Goal: Information Seeking & Learning: Learn about a topic

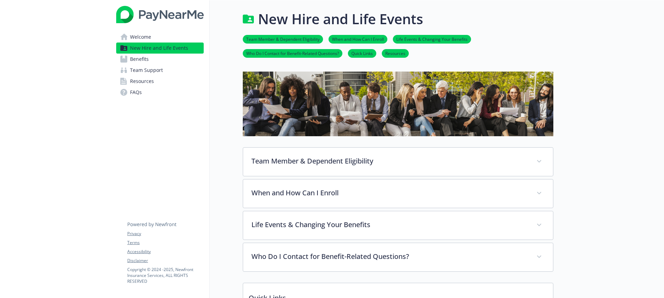
click at [145, 61] on span "Benefits" at bounding box center [139, 59] width 19 height 11
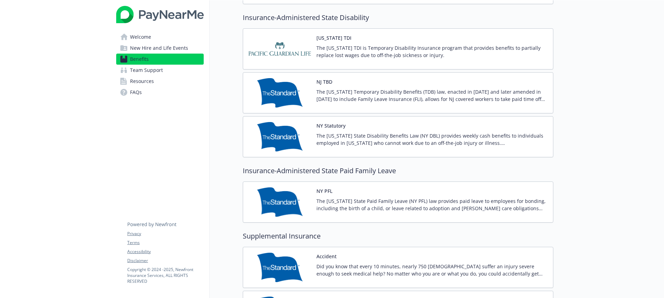
scroll to position [742, 0]
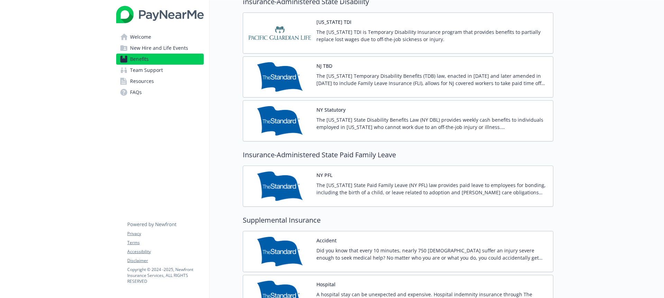
click at [167, 68] on link "Team Support" at bounding box center [159, 70] width 87 height 11
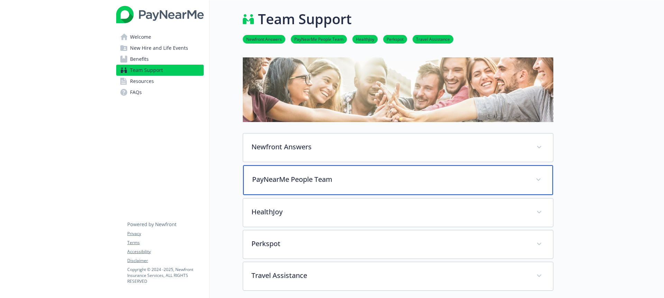
click at [321, 187] on div "PayNearMe People Team" at bounding box center [398, 180] width 310 height 30
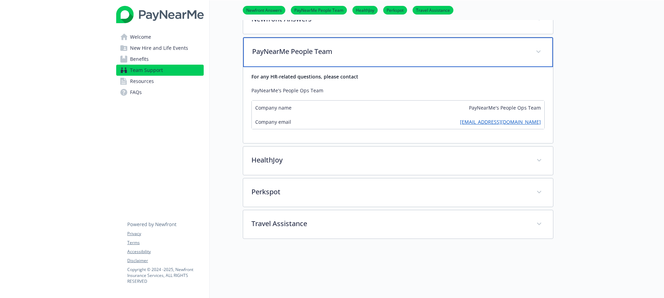
scroll to position [132, 0]
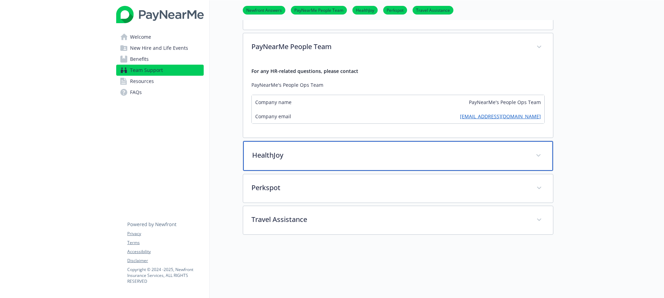
click at [332, 154] on p "HealthJoy" at bounding box center [389, 155] width 275 height 10
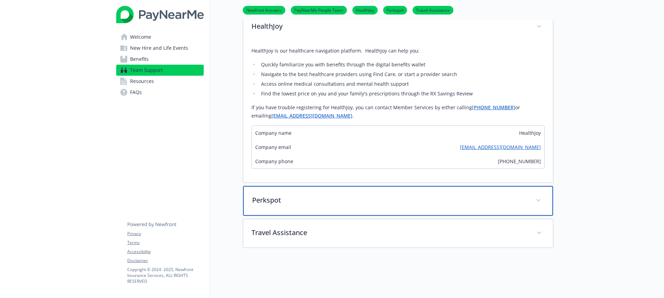
click at [310, 203] on p "Perkspot" at bounding box center [389, 200] width 275 height 10
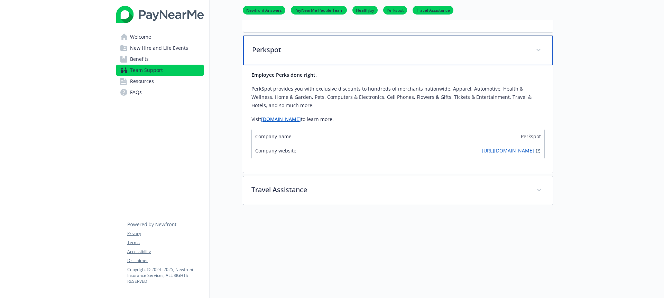
scroll to position [440, 0]
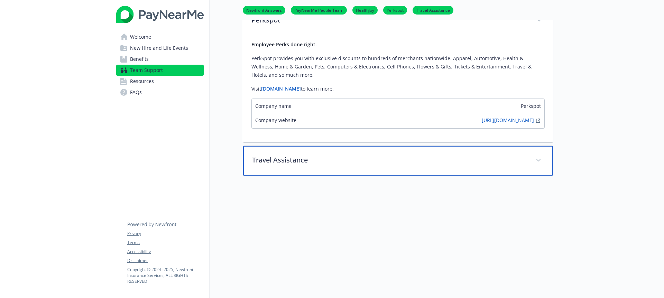
click at [314, 161] on p "Travel Assistance" at bounding box center [389, 160] width 275 height 10
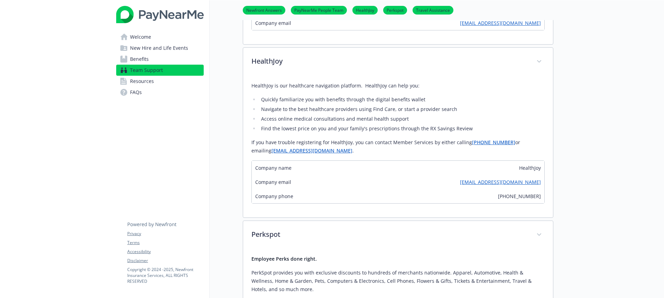
scroll to position [0, 0]
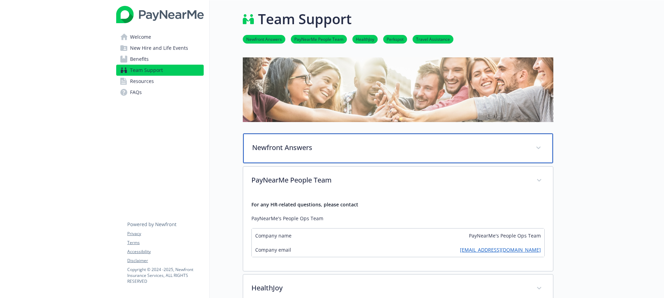
click at [317, 148] on p "Newfront Answers" at bounding box center [389, 147] width 275 height 10
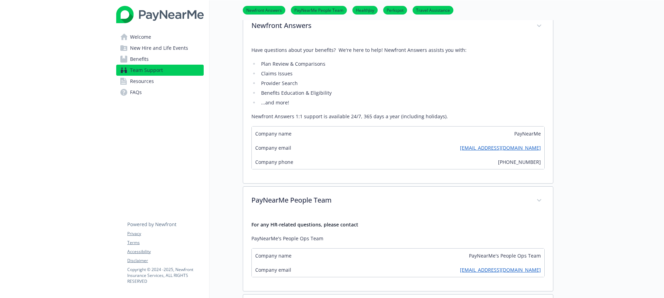
click at [160, 80] on link "Resources" at bounding box center [159, 81] width 87 height 11
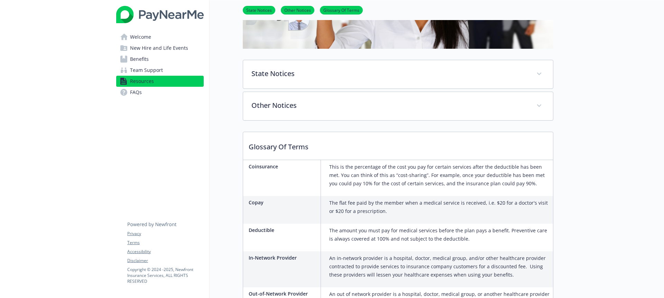
scroll to position [135, 0]
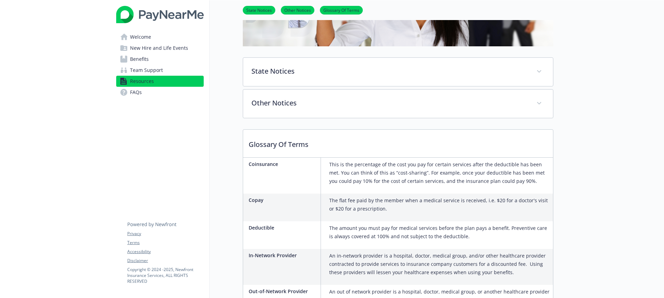
click at [147, 38] on span "Welcome" at bounding box center [140, 36] width 21 height 11
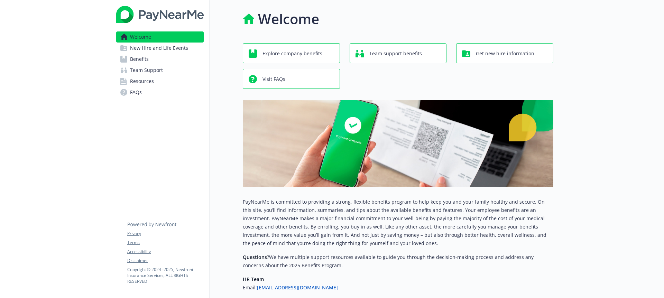
click at [151, 50] on span "New Hire and Life Events" at bounding box center [159, 48] width 58 height 11
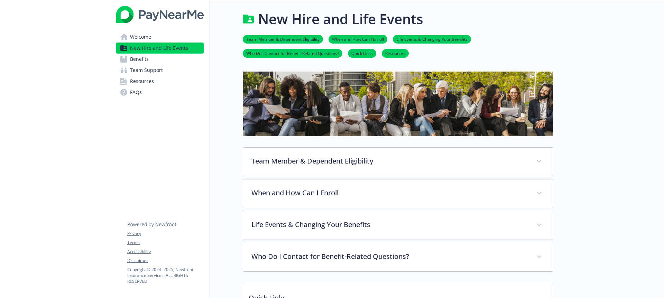
click at [143, 59] on span "Benefits" at bounding box center [139, 59] width 19 height 11
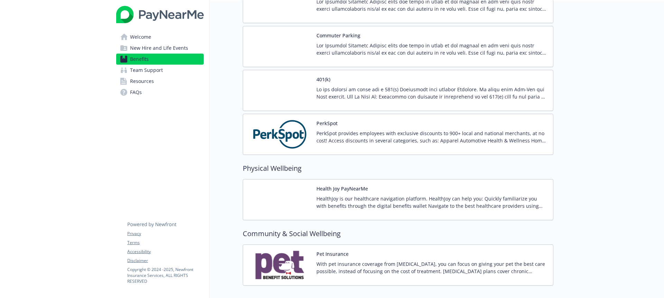
scroll to position [1226, 0]
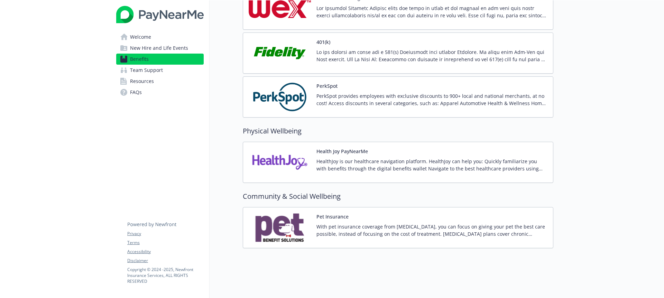
click at [142, 50] on span "New Hire and Life Events" at bounding box center [159, 48] width 58 height 11
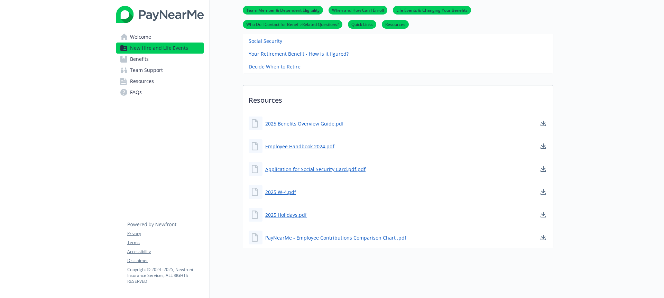
scroll to position [278, 0]
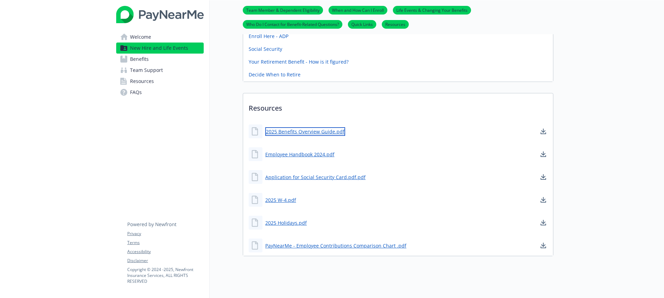
click at [324, 129] on link "2025 Benefits Overview Guide.pdf" at bounding box center [305, 131] width 80 height 9
